Goal: Find specific page/section: Find specific page/section

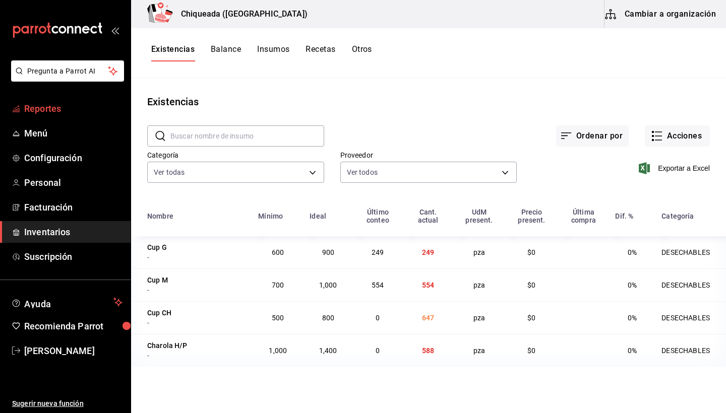
click at [64, 112] on span "Reportes" at bounding box center [73, 109] width 98 height 14
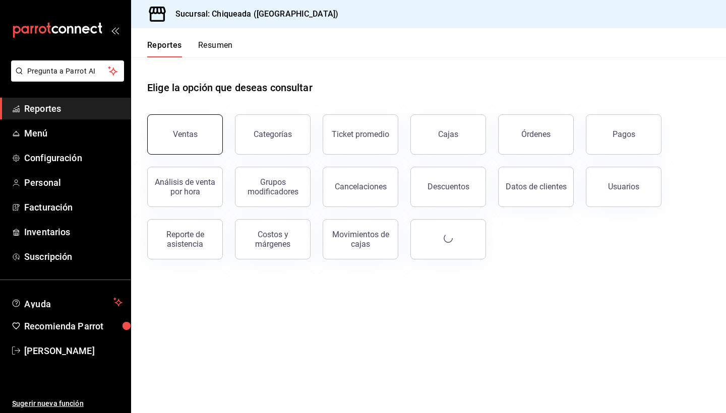
click at [183, 128] on button "Ventas" at bounding box center [185, 134] width 76 height 40
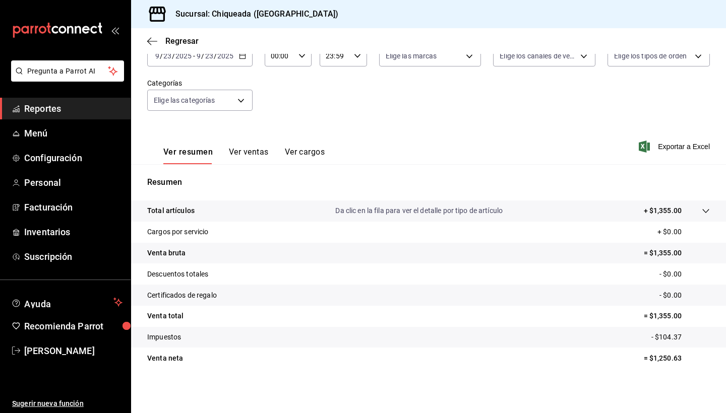
scroll to position [70, 0]
click at [254, 157] on button "Ver ventas" at bounding box center [249, 155] width 40 height 17
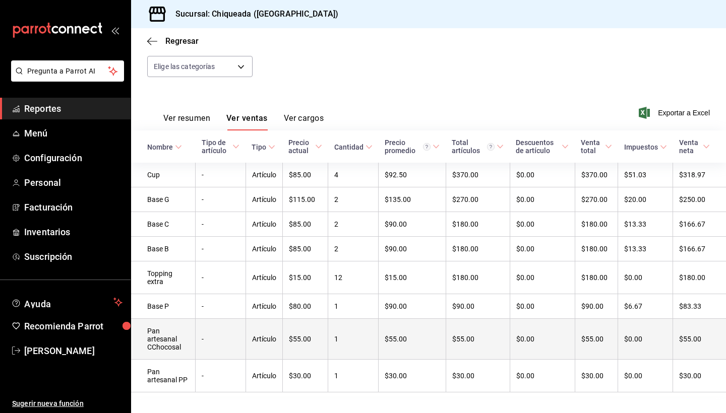
scroll to position [103, 0]
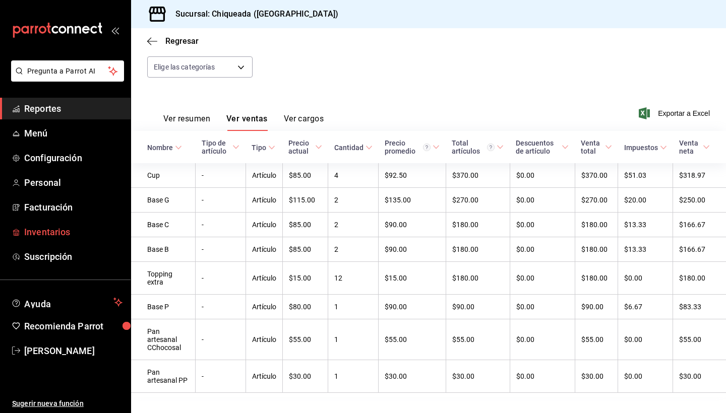
click at [43, 232] on span "Inventarios" at bounding box center [73, 232] width 98 height 14
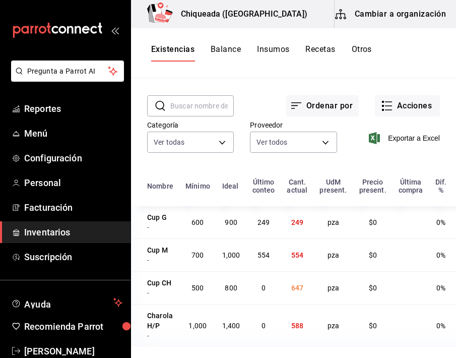
scroll to position [30, 0]
click at [70, 102] on span "Reportes" at bounding box center [73, 109] width 98 height 14
